Goal: Task Accomplishment & Management: Complete application form

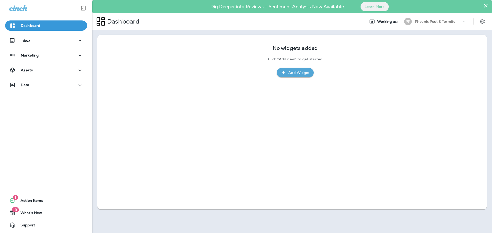
click at [442, 22] on p "Phoenix Pest & Termite" at bounding box center [435, 21] width 40 height 4
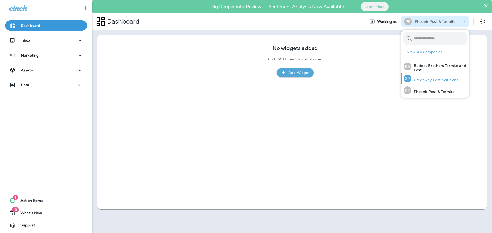
click at [420, 79] on p "Greenway Pest Solutions" at bounding box center [434, 80] width 47 height 4
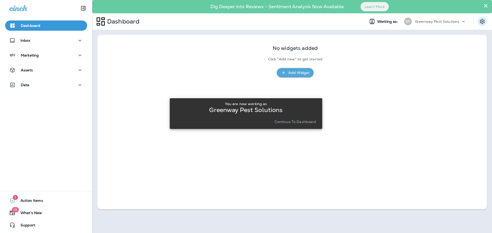
click at [482, 22] on icon "Settings" at bounding box center [482, 21] width 5 height 5
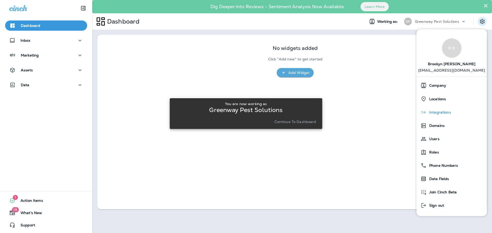
click at [437, 115] on div "Integrations" at bounding box center [452, 112] width 66 height 10
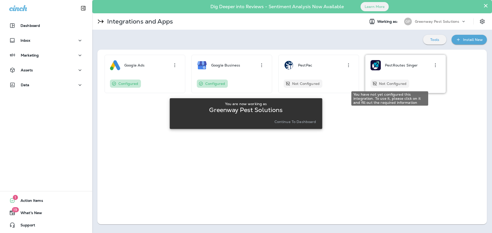
click at [382, 86] on div "Not Configured" at bounding box center [390, 84] width 39 height 8
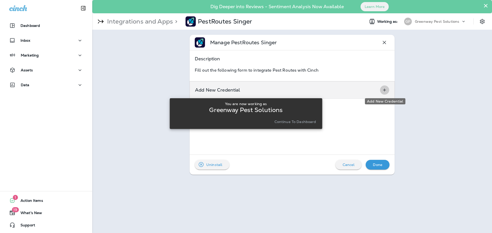
click at [385, 90] on icon "Add New Credential" at bounding box center [384, 90] width 5 height 5
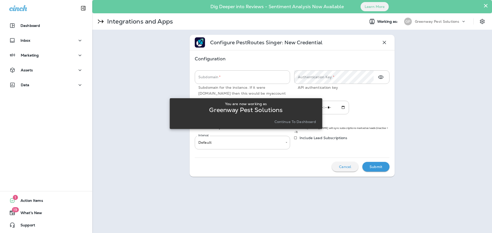
click at [293, 123] on p "Continue to Dashboard" at bounding box center [295, 122] width 42 height 4
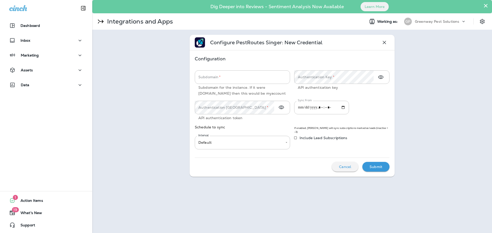
click at [220, 79] on input "Subdomain   *" at bounding box center [242, 77] width 95 height 14
type input "**********"
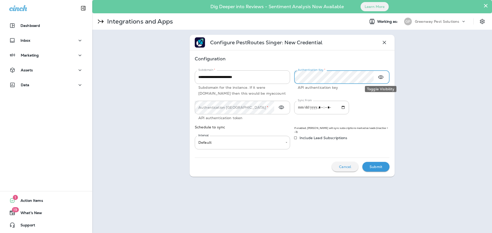
click at [379, 77] on icon "Toggle Visibility" at bounding box center [381, 77] width 6 height 6
click at [227, 111] on div "Authentication Token   * Authentication Token   * API authentication token" at bounding box center [242, 111] width 95 height 20
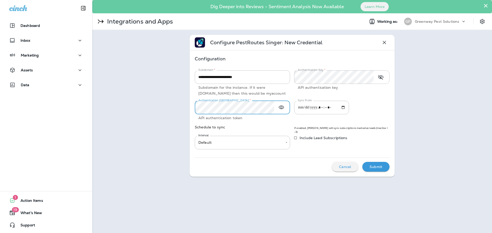
scroll to position [0, 19]
click at [349, 113] on input "Sync From" at bounding box center [321, 108] width 55 height 14
click at [349, 115] on input "Sync From" at bounding box center [321, 108] width 55 height 14
click at [300, 140] on span "Include Lead Subscriptions" at bounding box center [324, 138] width 48 height 4
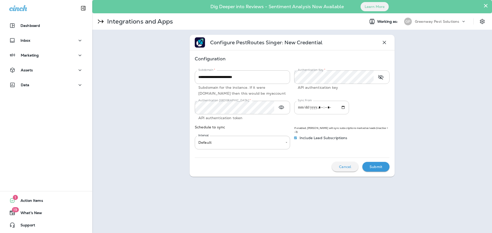
click at [348, 112] on input "Sync From" at bounding box center [321, 108] width 55 height 14
click at [382, 97] on div "Authentication Key   * Authentication Key   * API authentication key" at bounding box center [339, 81] width 99 height 30
click at [374, 169] on p "Submit" at bounding box center [376, 167] width 13 height 4
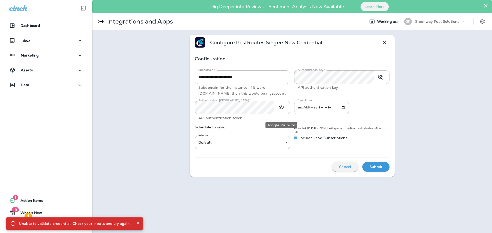
click at [284, 111] on icon "Toggle Visibility" at bounding box center [281, 108] width 6 height 6
click at [275, 115] on div "Authentication Token   *" at bounding box center [242, 108] width 95 height 14
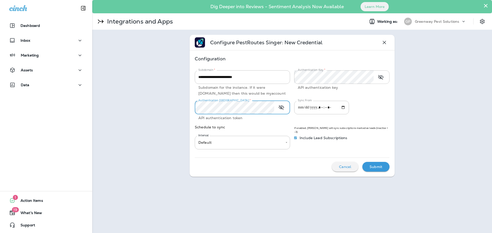
click at [369, 170] on div "Submit" at bounding box center [375, 167] width 19 height 7
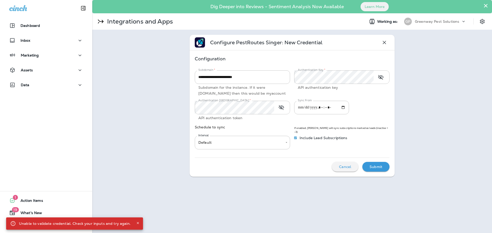
click at [274, 113] on div "Authentication Token   *" at bounding box center [242, 108] width 95 height 14
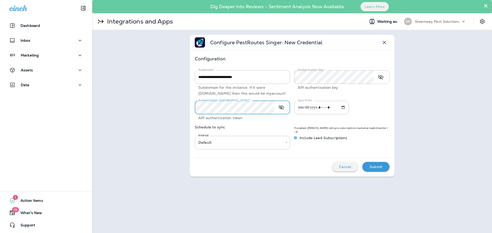
scroll to position [0, 44]
click at [375, 169] on p "Submit" at bounding box center [376, 167] width 13 height 4
click at [278, 113] on button "Toggle Visibility" at bounding box center [281, 108] width 10 height 10
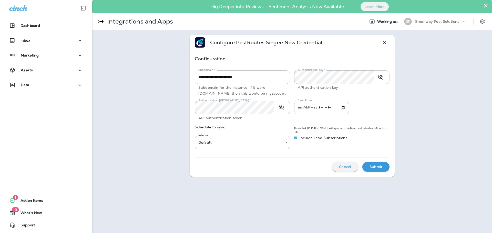
click at [307, 166] on div "Cancel Submit" at bounding box center [292, 165] width 195 height 14
click at [349, 112] on input "Sync From" at bounding box center [321, 108] width 55 height 14
type input "**********"
click at [362, 104] on div "Sync From Sync From" at bounding box center [339, 109] width 99 height 24
click at [374, 169] on p "Submit" at bounding box center [376, 167] width 13 height 4
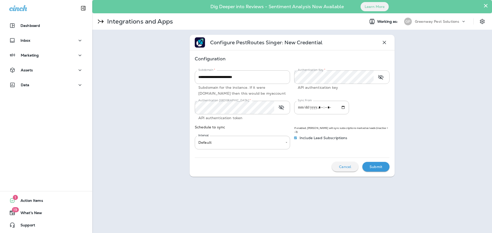
click at [372, 169] on p "Submit" at bounding box center [376, 167] width 13 height 4
click at [374, 169] on p "Submit" at bounding box center [376, 167] width 13 height 4
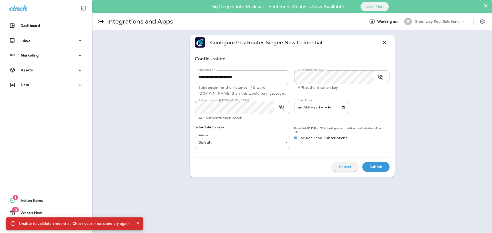
click at [374, 169] on p "Submit" at bounding box center [376, 167] width 13 height 4
click at [379, 169] on p "Submit" at bounding box center [376, 167] width 13 height 4
click at [382, 170] on div "Submit" at bounding box center [375, 167] width 19 height 7
click at [382, 172] on div "Cancel Working..." at bounding box center [355, 167] width 69 height 10
click at [382, 170] on div "Submit" at bounding box center [375, 167] width 19 height 7
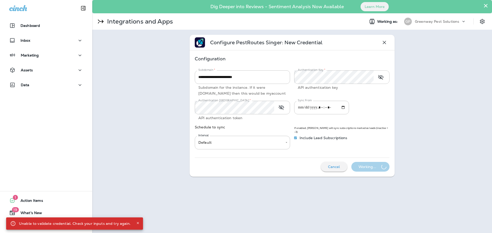
click at [382, 172] on div "Cancel Working..." at bounding box center [355, 167] width 69 height 10
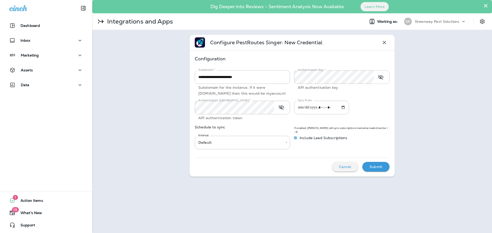
click at [374, 169] on p "Submit" at bounding box center [376, 167] width 13 height 4
